Goal: Find specific page/section: Find specific page/section

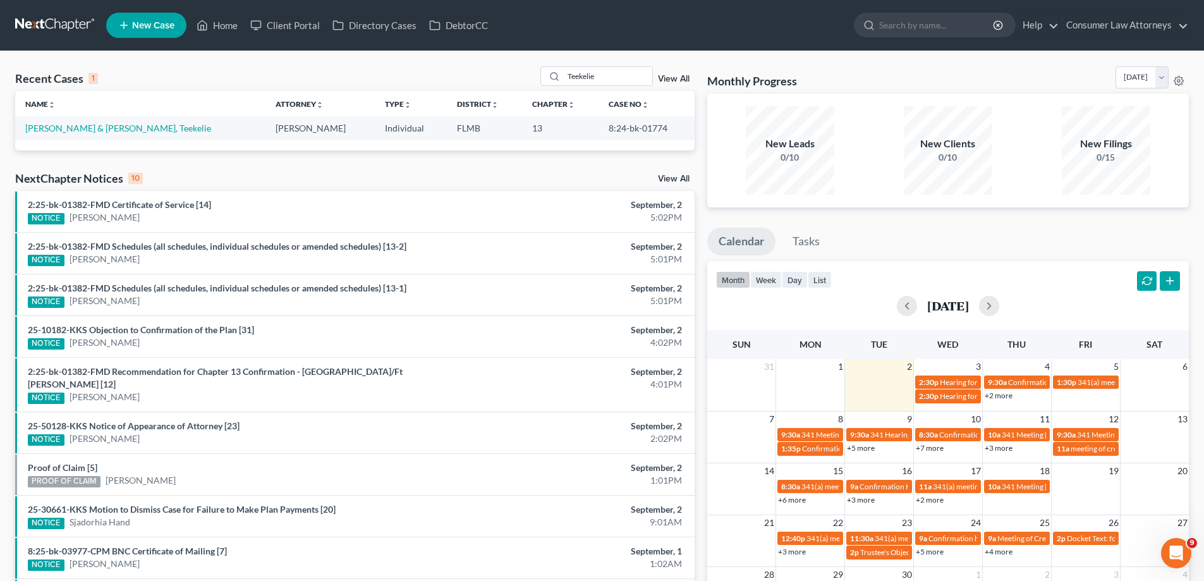
click at [701, 110] on div "Monthly Progress Bankruptcy Bankruptcy [DATE] [DATE] [DATE] [DATE] [DATE] [DATE…" at bounding box center [948, 379] width 494 height 626
drag, startPoint x: 606, startPoint y: 78, endPoint x: 495, endPoint y: 95, distance: 112.5
click at [499, 93] on div "Recent Cases 1 Teekelie View All Name unfold_more expand_more expand_less Attor…" at bounding box center [355, 108] width 680 height 84
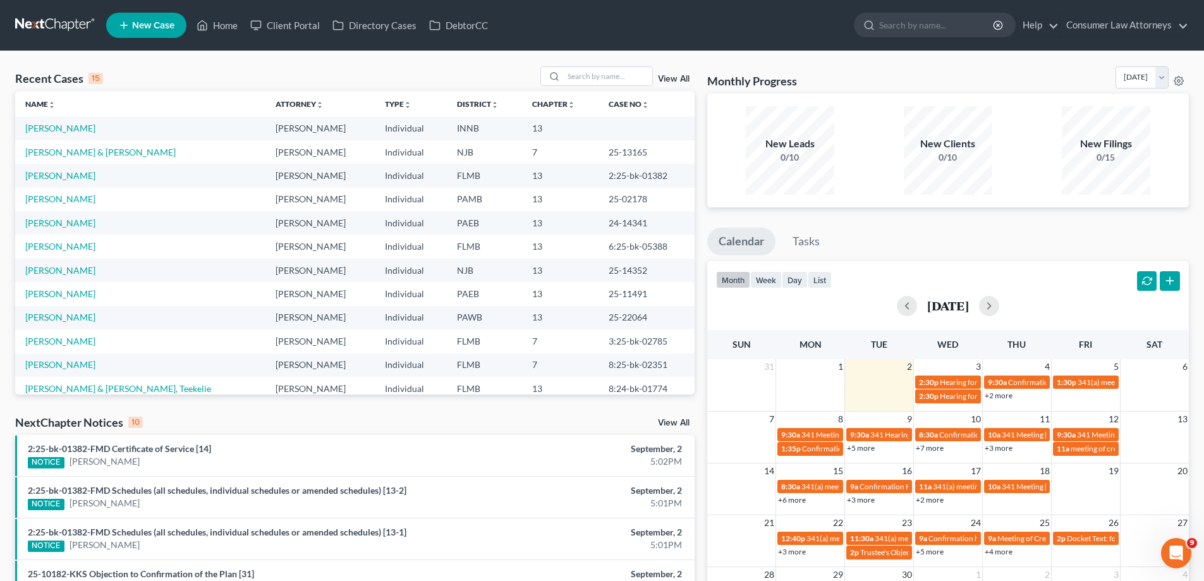
drag, startPoint x: 232, startPoint y: 128, endPoint x: 314, endPoint y: 133, distance: 81.7
click at [314, 133] on td "[PERSON_NAME]" at bounding box center [319, 127] width 109 height 23
click at [560, 252] on td "13" at bounding box center [560, 246] width 76 height 23
click at [1008, 396] on link "+2 more" at bounding box center [999, 395] width 28 height 9
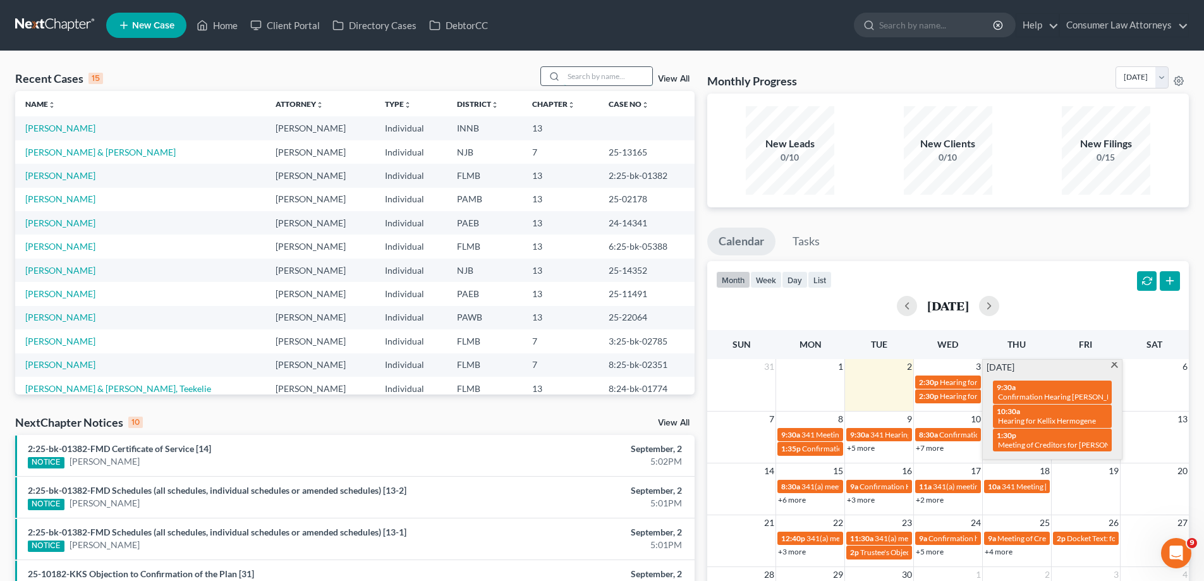
click at [595, 75] on input "search" at bounding box center [608, 76] width 88 height 18
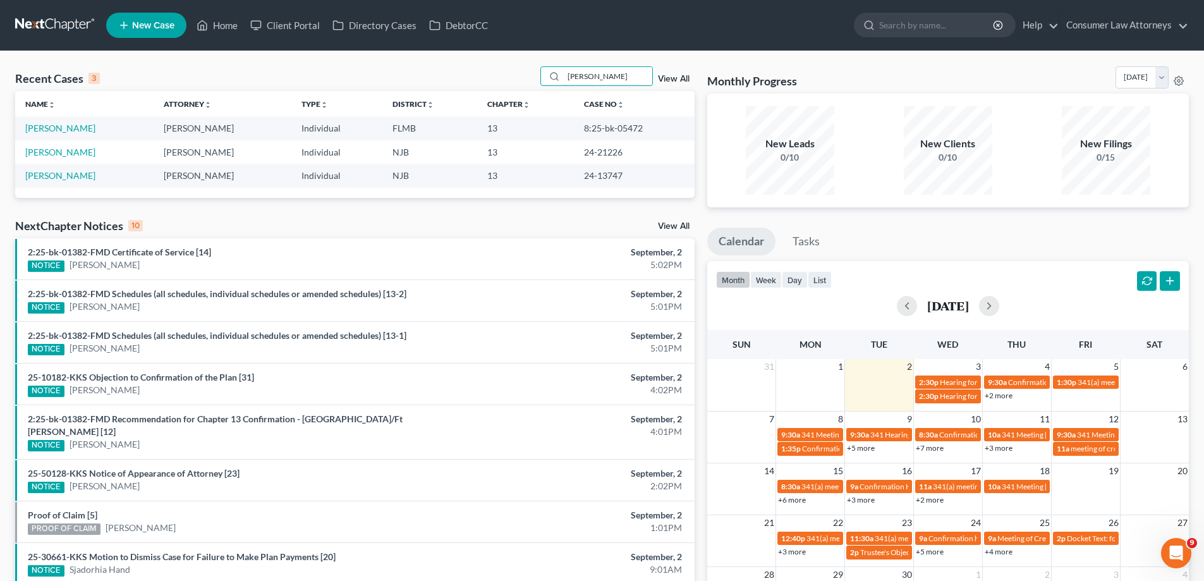
type input "[PERSON_NAME]"
drag, startPoint x: 645, startPoint y: 128, endPoint x: 580, endPoint y: 128, distance: 65.7
click at [580, 128] on td "8:25-bk-05472" at bounding box center [634, 127] width 121 height 23
copy td "8:25-bk-05472"
click at [67, 131] on link "[PERSON_NAME]" at bounding box center [60, 128] width 70 height 11
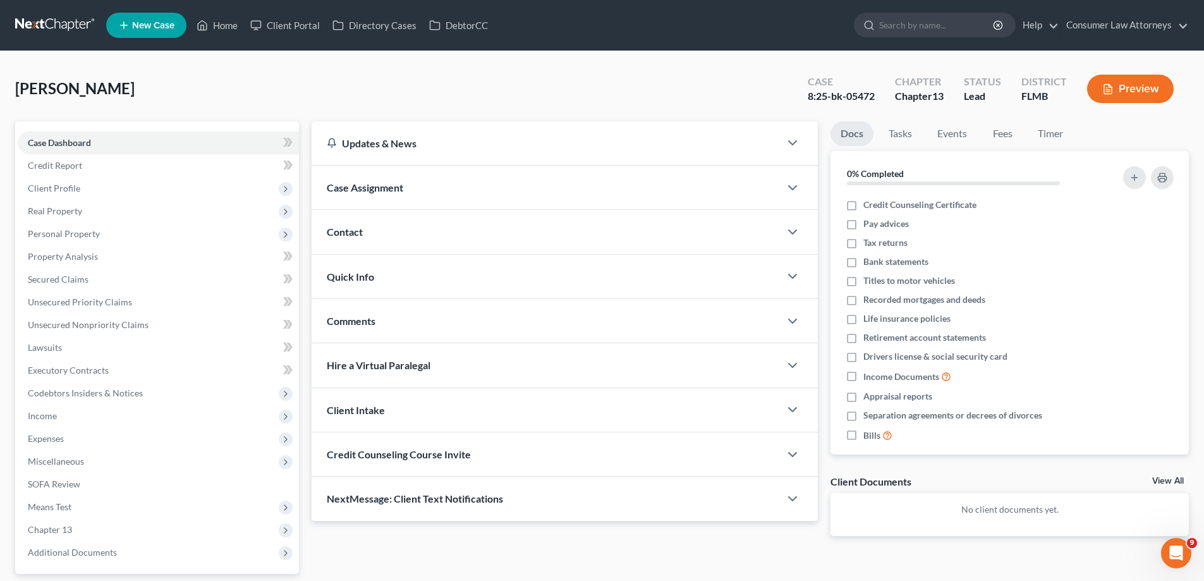
click at [264, 75] on div "[PERSON_NAME] Upgraded Case 8:25-bk-05472 Chapter Chapter 13 Status Lead Distri…" at bounding box center [602, 93] width 1174 height 55
click at [46, 274] on span "Secured Claims" at bounding box center [58, 279] width 61 height 11
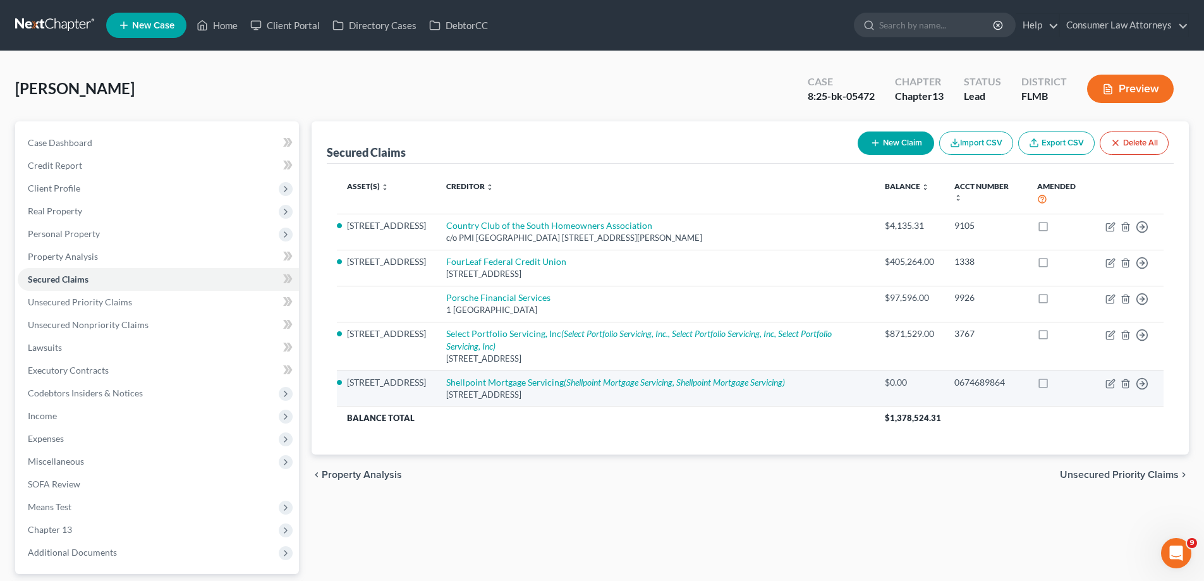
drag, startPoint x: 592, startPoint y: 397, endPoint x: 461, endPoint y: 400, distance: 130.3
click at [461, 400] on div "[STREET_ADDRESS]" at bounding box center [655, 395] width 418 height 12
drag, startPoint x: 460, startPoint y: 401, endPoint x: 597, endPoint y: 401, distance: 137.2
click at [597, 401] on div "[STREET_ADDRESS]" at bounding box center [655, 395] width 418 height 12
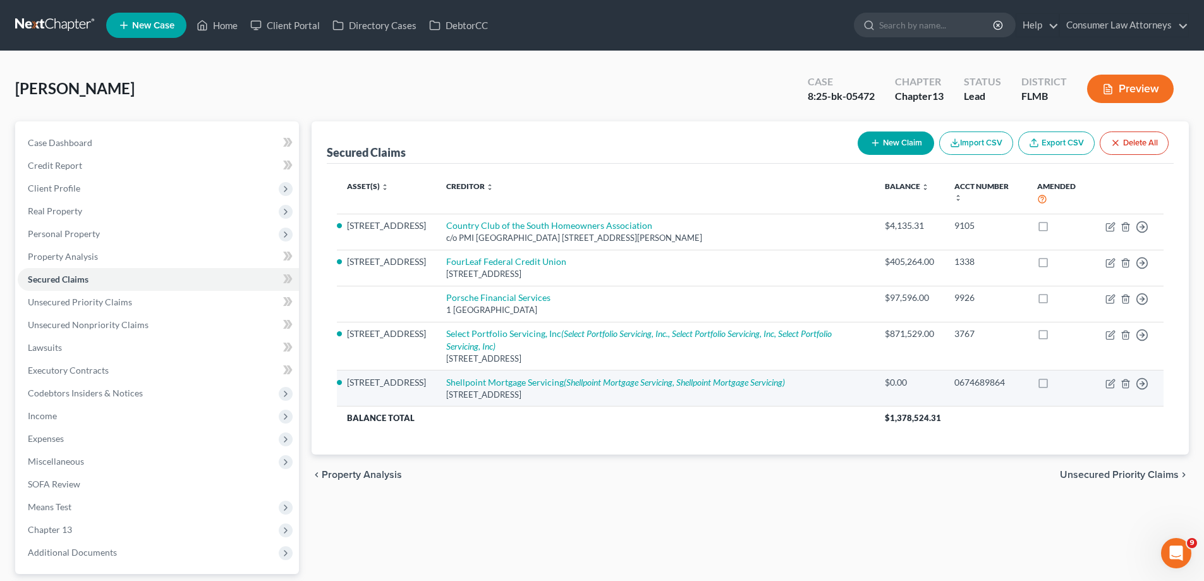
click at [597, 399] on div "[STREET_ADDRESS]" at bounding box center [655, 395] width 418 height 12
drag, startPoint x: 590, startPoint y: 394, endPoint x: 458, endPoint y: 393, distance: 131.5
click at [458, 393] on td "Shellpoint Mortgage Servicing (Shellpoint Mortgage Servicing, Shellpoint Mortga…" at bounding box center [655, 388] width 439 height 36
click at [454, 399] on td "Shellpoint Mortgage Servicing (Shellpoint Mortgage Servicing, Shellpoint Mortga…" at bounding box center [655, 388] width 439 height 36
drag, startPoint x: 461, startPoint y: 400, endPoint x: 590, endPoint y: 403, distance: 129.0
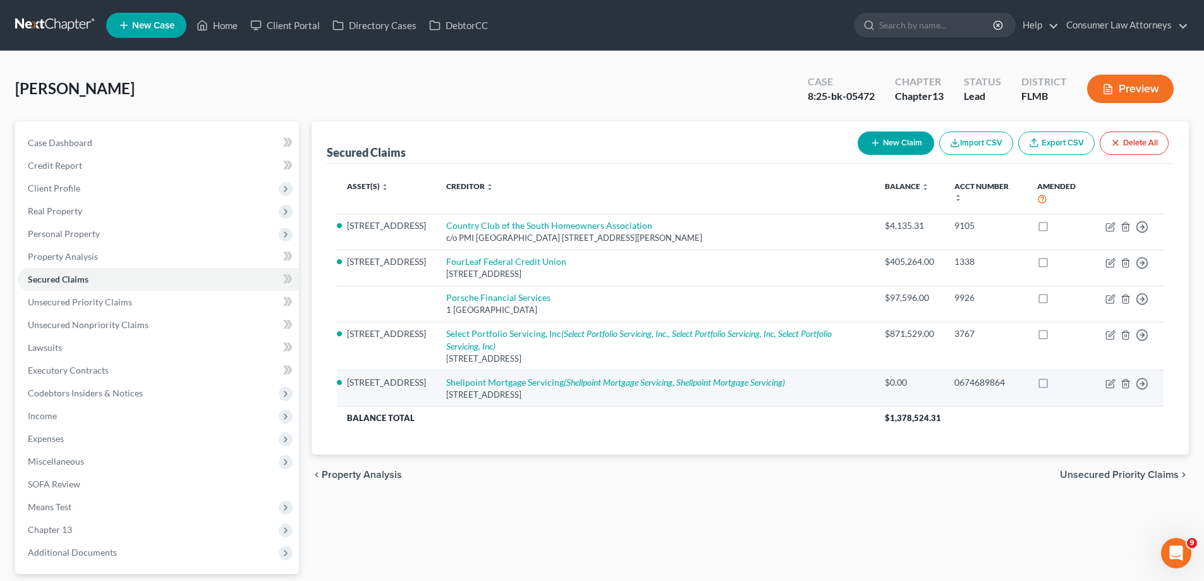
click at [590, 403] on td "Shellpoint Mortgage Servicing (Shellpoint Mortgage Servicing, Shellpoint Mortga…" at bounding box center [655, 388] width 439 height 36
click at [593, 400] on div "[STREET_ADDRESS]" at bounding box center [655, 395] width 418 height 12
drag, startPoint x: 593, startPoint y: 398, endPoint x: 462, endPoint y: 398, distance: 130.8
click at [462, 398] on div "[STREET_ADDRESS]" at bounding box center [655, 395] width 418 height 12
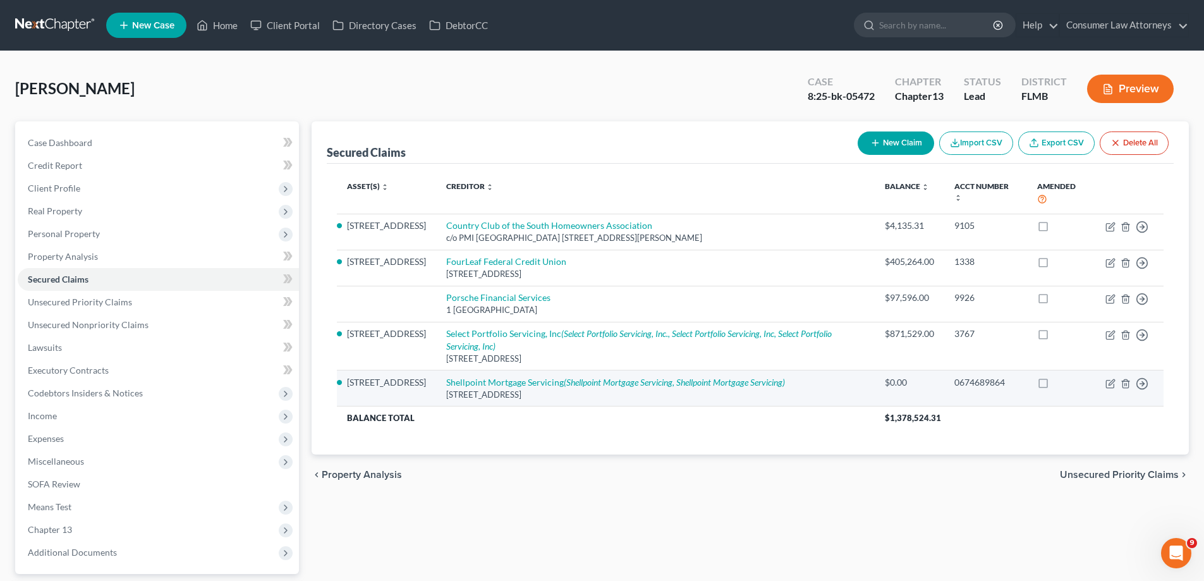
drag, startPoint x: 460, startPoint y: 398, endPoint x: 592, endPoint y: 401, distance: 131.5
click at [592, 401] on div "[STREET_ADDRESS]" at bounding box center [655, 395] width 418 height 12
